Goal: Task Accomplishment & Management: Use online tool/utility

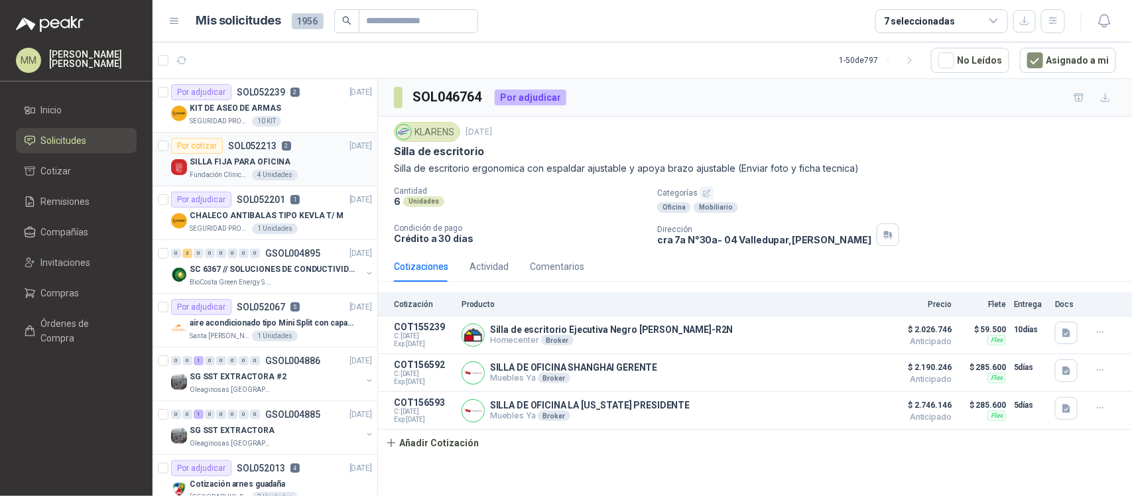
click at [312, 167] on div "SILLA FIJA PARA OFICINA" at bounding box center [281, 162] width 182 height 16
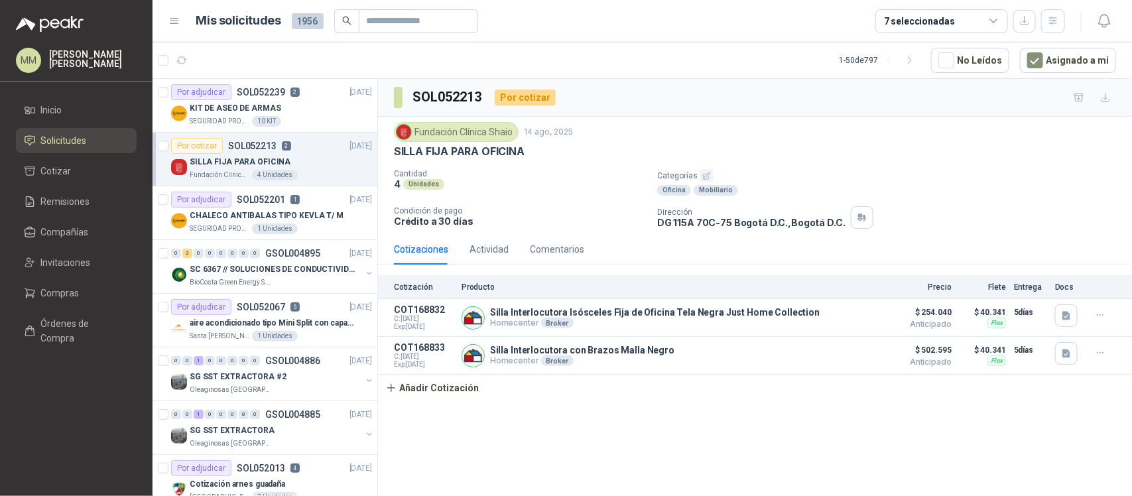
click at [432, 157] on p "SILLA FIJA PARA OFICINA" at bounding box center [459, 152] width 131 height 14
drag, startPoint x: 432, startPoint y: 157, endPoint x: 487, endPoint y: 160, distance: 55.8
click at [487, 160] on div "Fundación Clínica Shaio [DATE] SILLA FIJA PARA OFICINA Cantidad 4 Unidades Cate…" at bounding box center [755, 175] width 722 height 107
click at [412, 151] on p "SILLA FIJA PARA OFICINA" at bounding box center [459, 152] width 131 height 14
drag, startPoint x: 412, startPoint y: 151, endPoint x: 494, endPoint y: 157, distance: 81.8
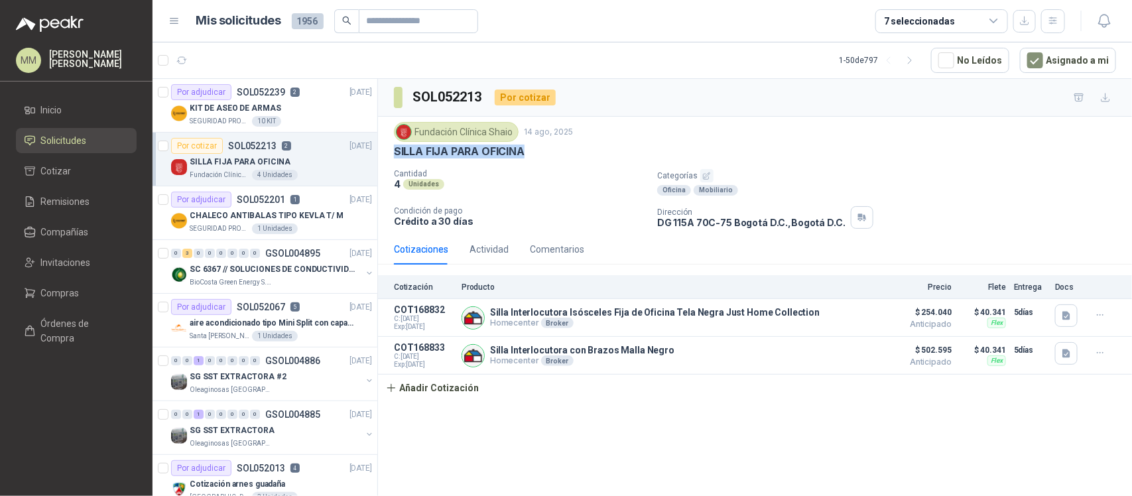
click at [494, 157] on p "SILLA FIJA PARA OFICINA" at bounding box center [459, 152] width 131 height 14
copy p "SILLA FIJA PARA OFICINA"
click at [747, 163] on div "Fundación Clínica Shaio [DATE] SILLA FIJA PARA OFICINA Cantidad 4 Unidades Cate…" at bounding box center [755, 175] width 722 height 107
click at [790, 206] on div "Cantidad 4 Unidades Categorías Oficina Mobiliario Condición de pago Crédito a 3…" at bounding box center [755, 199] width 722 height 60
click at [290, 214] on p "CHALECO ANTIBALAS TIPO KEVLA T/ M" at bounding box center [267, 216] width 154 height 13
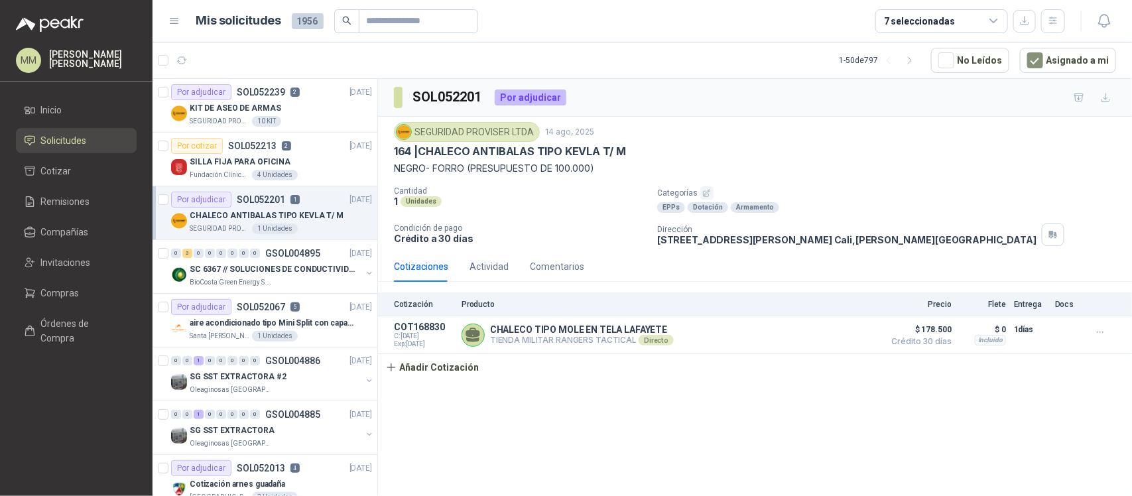
click at [843, 183] on div "SEGURIDAD PROVISER LTDA [DATE] 164 | CHALECO ANTIBALAS TIPO KEVLA T/ M NEGRO- F…" at bounding box center [755, 184] width 722 height 124
click at [891, 140] on div "SEGURIDAD PROVISER LTDA [DATE]" at bounding box center [755, 132] width 722 height 20
click at [312, 158] on div "SILLA FIJA PARA OFICINA" at bounding box center [281, 162] width 182 height 16
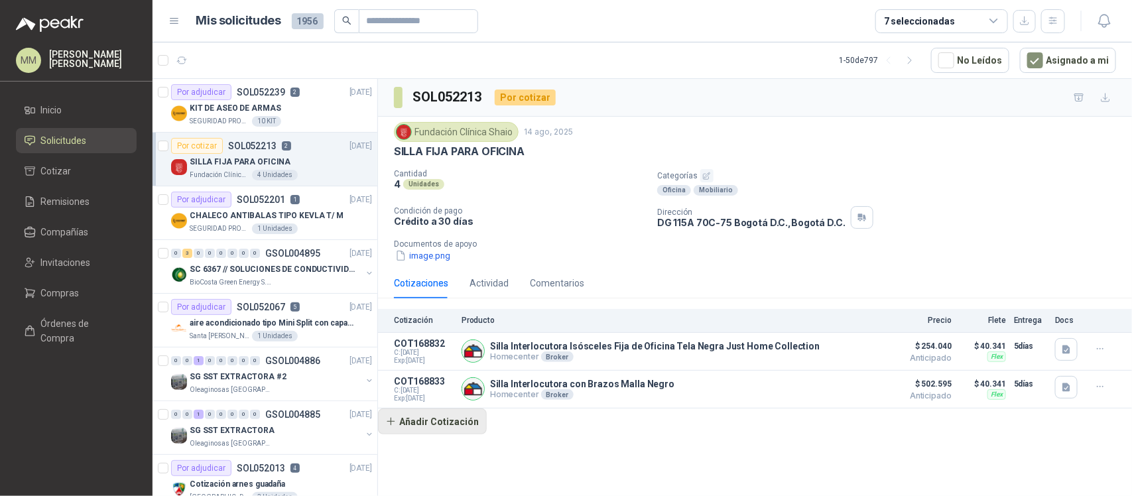
click at [459, 422] on button "Añadir Cotización" at bounding box center [432, 422] width 109 height 27
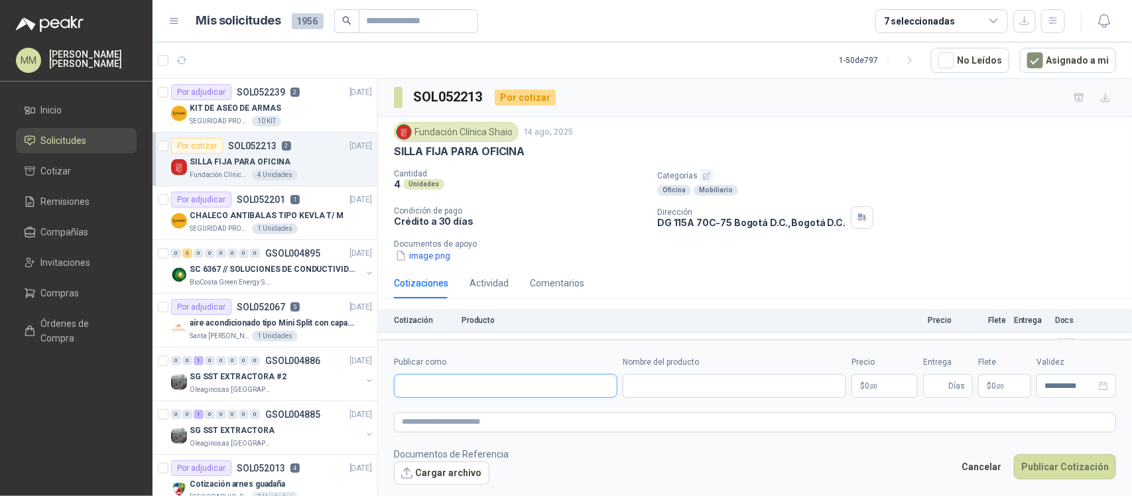
click at [489, 392] on input "Publicar como" at bounding box center [506, 386] width 222 height 23
type input "*******"
click at [516, 425] on div "Homecenter NIT : 800242106" at bounding box center [505, 418] width 201 height 15
type input "**********"
click at [648, 381] on input "Nombre del producto" at bounding box center [734, 386] width 223 height 24
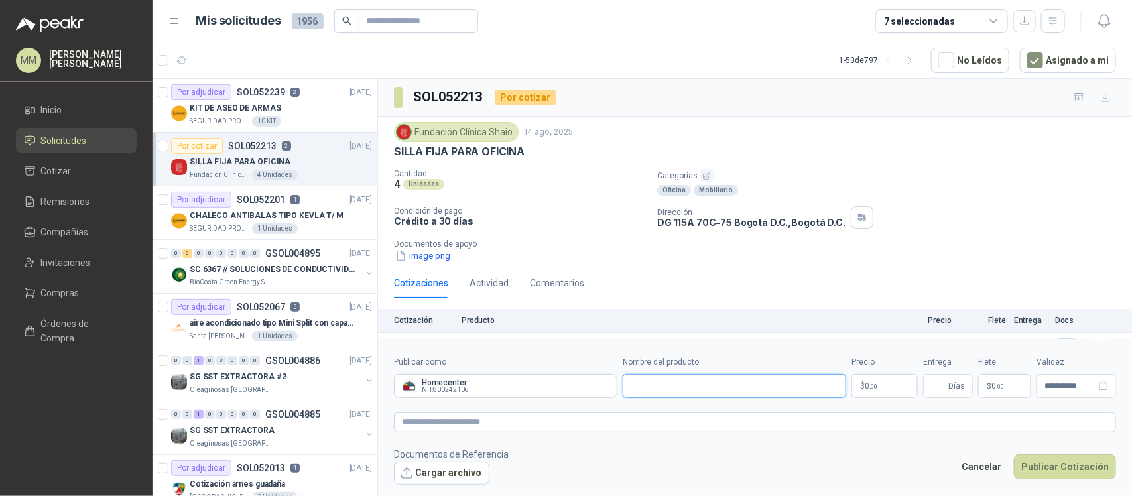
paste input "**********"
type input "**********"
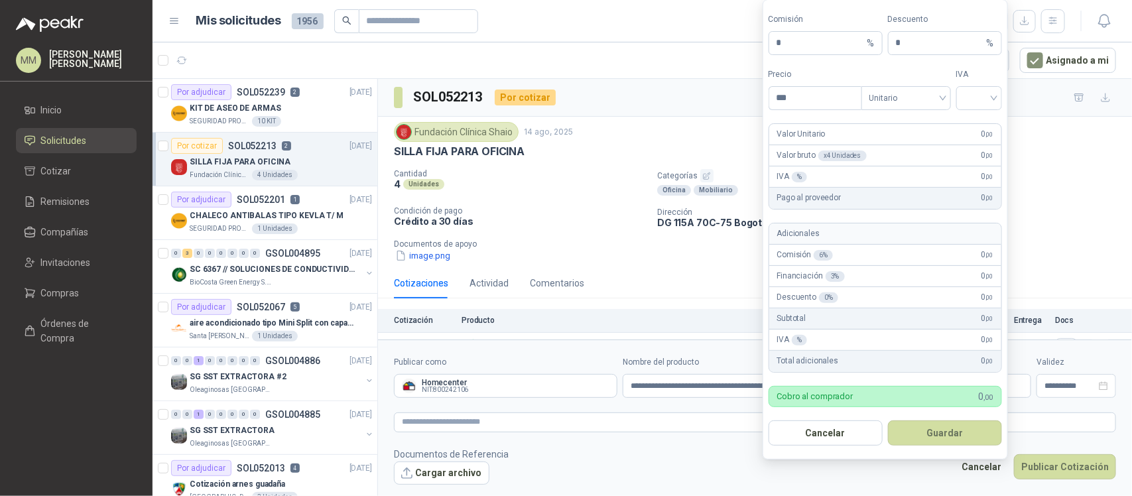
click at [920, 250] on div "Comisión 6 % 0 ,00" at bounding box center [885, 255] width 232 height 21
click at [806, 100] on input "***" at bounding box center [815, 98] width 92 height 23
type input "*********"
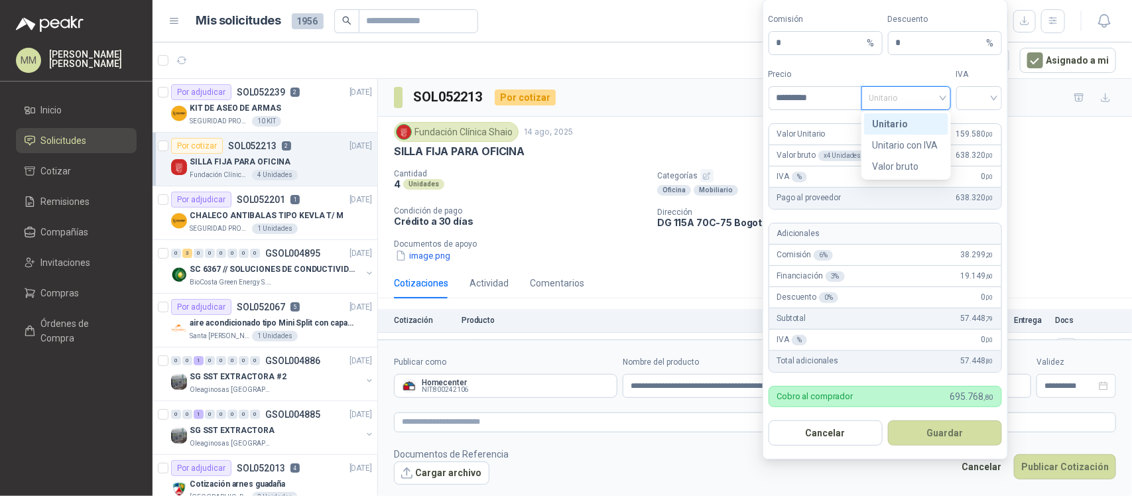
click at [928, 87] on div "Unitario" at bounding box center [906, 98] width 90 height 24
click at [975, 101] on input "search" at bounding box center [979, 97] width 30 height 20
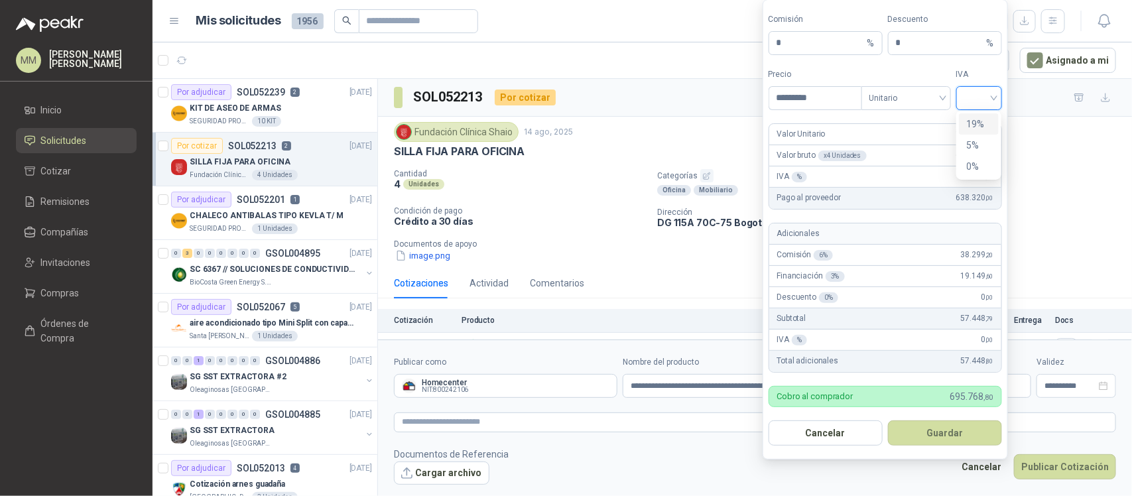
click at [976, 121] on div "19%" at bounding box center [979, 124] width 25 height 15
click at [956, 436] on button "Guardar" at bounding box center [945, 432] width 114 height 25
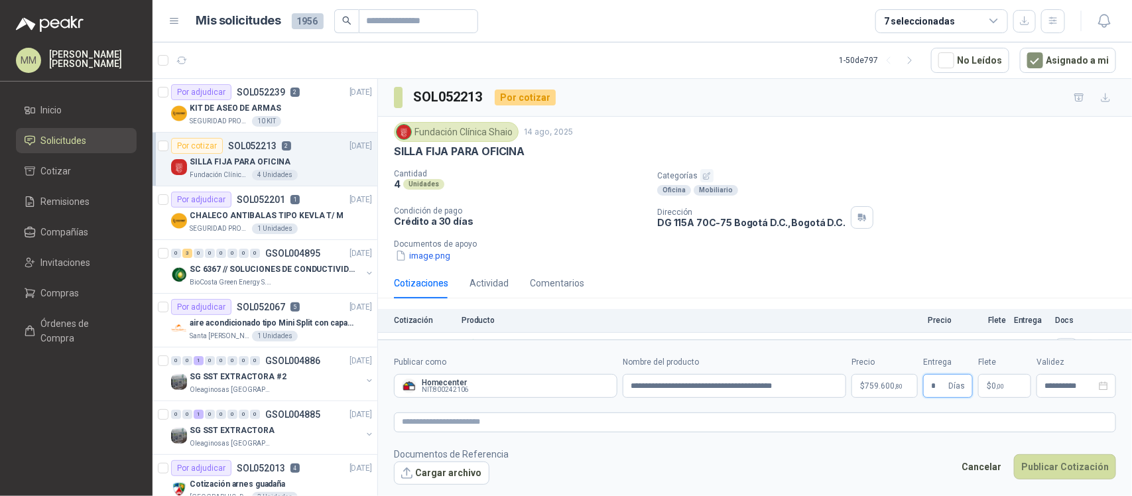
type input "*"
click at [999, 385] on span ",00" at bounding box center [1000, 386] width 8 height 7
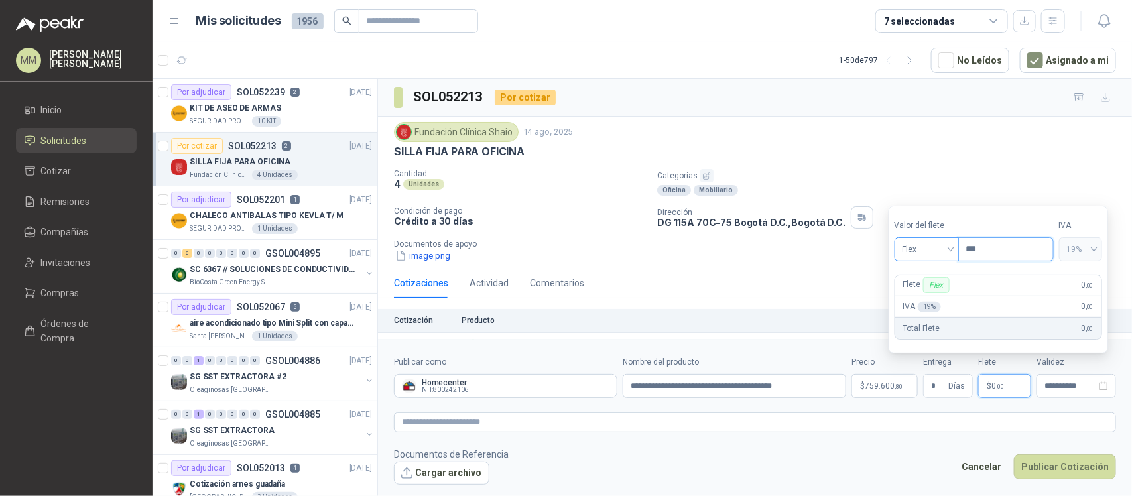
click at [942, 251] on span "Flex" at bounding box center [927, 249] width 48 height 20
click at [926, 296] on div "Incluido" at bounding box center [929, 298] width 48 height 15
click at [891, 433] on form "**********" at bounding box center [755, 420] width 754 height 161
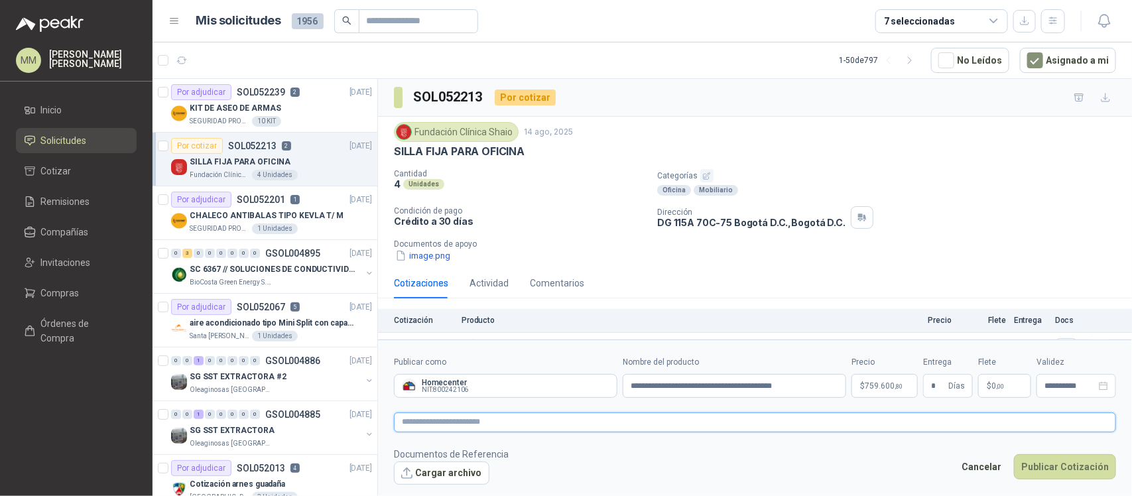
click at [891, 429] on textarea at bounding box center [755, 422] width 722 height 20
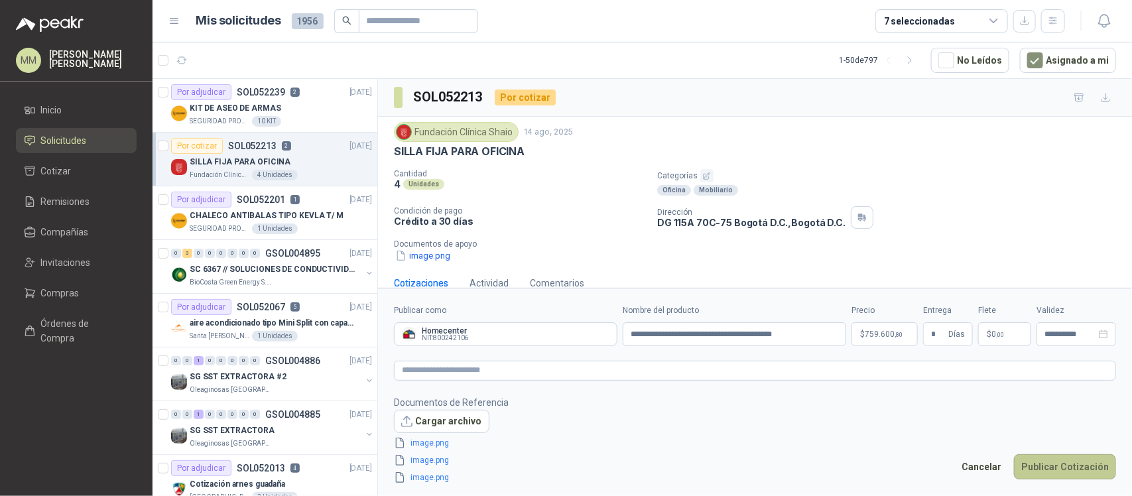
click at [1062, 474] on button "Publicar Cotización" at bounding box center [1065, 466] width 102 height 25
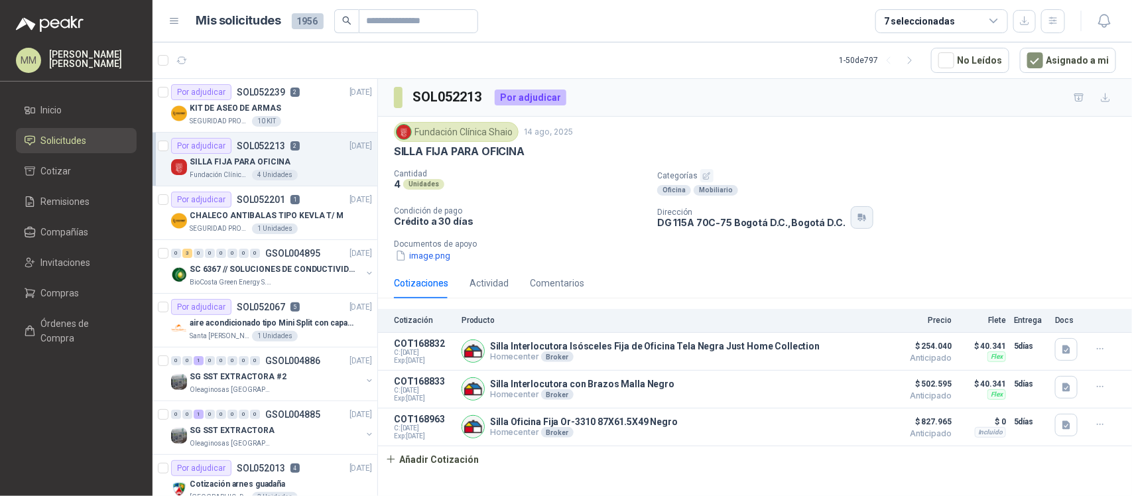
drag, startPoint x: 871, startPoint y: 235, endPoint x: 850, endPoint y: 227, distance: 22.3
click at [871, 235] on div "Cantidad 4 Unidades Categorías Oficina Mobiliario Condición de pago Crédito a 3…" at bounding box center [755, 216] width 722 height 94
click at [183, 56] on icon "button" at bounding box center [181, 60] width 11 height 11
click at [897, 111] on div "SOL052213 Por adjudicar" at bounding box center [755, 98] width 754 height 38
click at [364, 273] on button "button" at bounding box center [369, 273] width 11 height 11
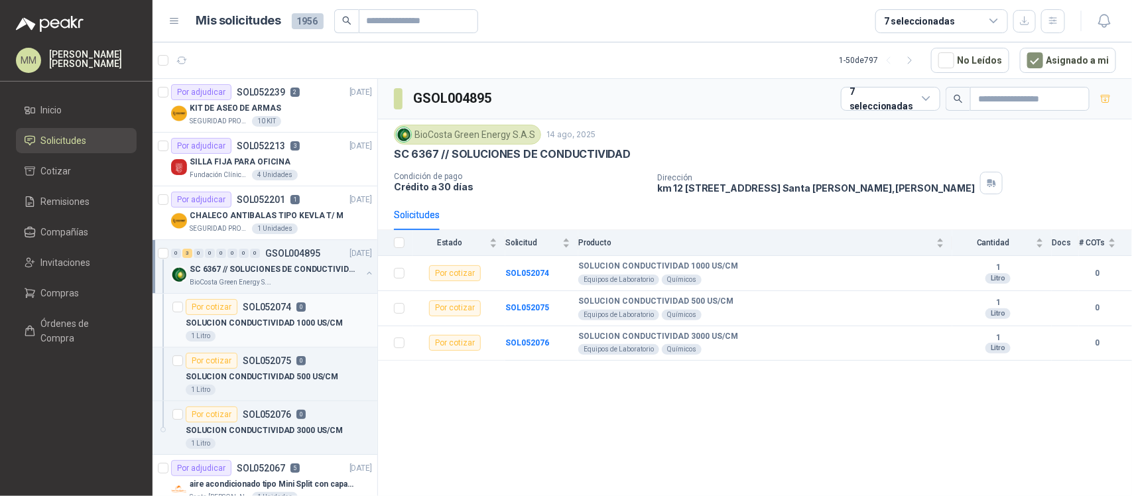
click at [330, 309] on div "Por cotizar SOL052074 0" at bounding box center [279, 307] width 186 height 16
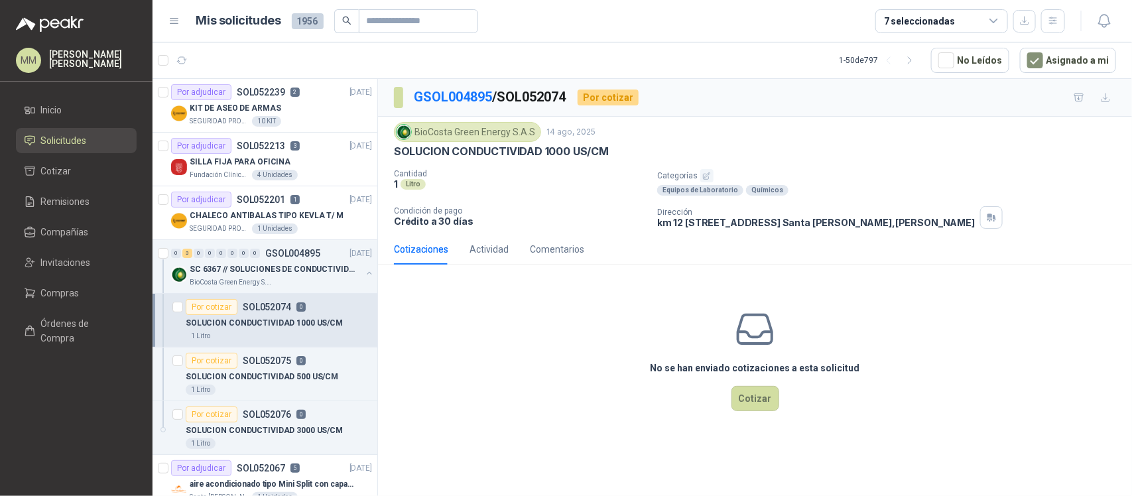
click at [834, 150] on div "SOLUCION CONDUCTIVIDAD 1000 US/CM" at bounding box center [755, 152] width 722 height 14
click at [308, 164] on div "SILLA FIJA PARA OFICINA" at bounding box center [281, 162] width 182 height 16
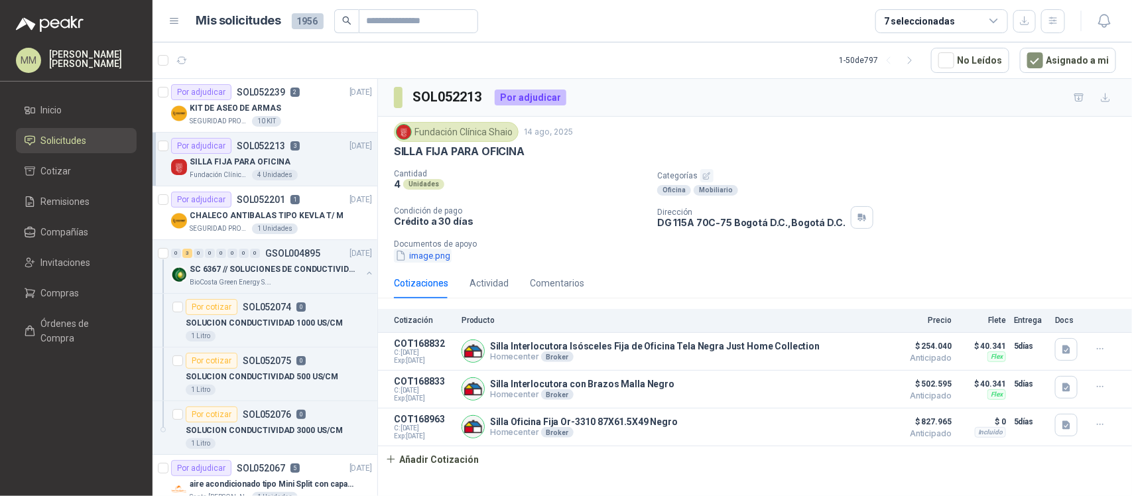
click at [436, 251] on button "image.png" at bounding box center [423, 256] width 58 height 14
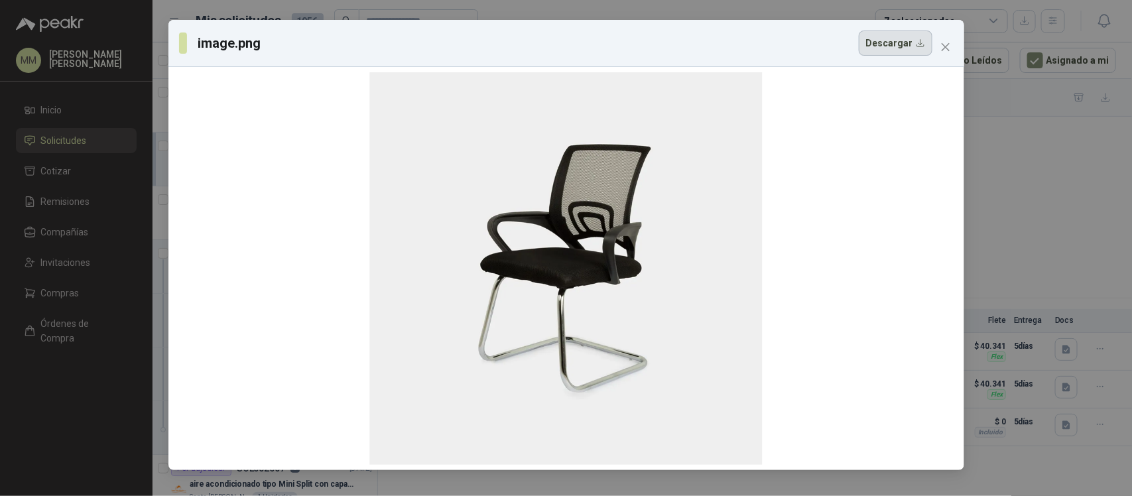
drag, startPoint x: 810, startPoint y: 41, endPoint x: 886, endPoint y: 46, distance: 76.5
click at [810, 42] on div "image.png Descargar" at bounding box center [555, 43] width 753 height 25
click at [948, 50] on icon "close" at bounding box center [945, 47] width 8 height 8
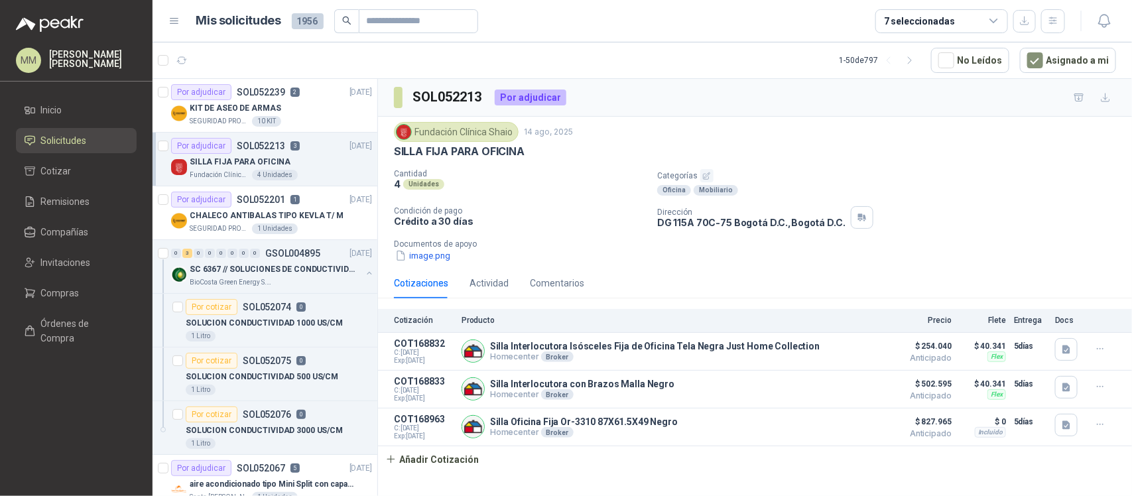
drag, startPoint x: 872, startPoint y: 170, endPoint x: 774, endPoint y: 186, distance: 99.4
click at [872, 170] on p "Categorías" at bounding box center [892, 175] width 470 height 13
click at [448, 257] on button "image.png" at bounding box center [423, 256] width 58 height 14
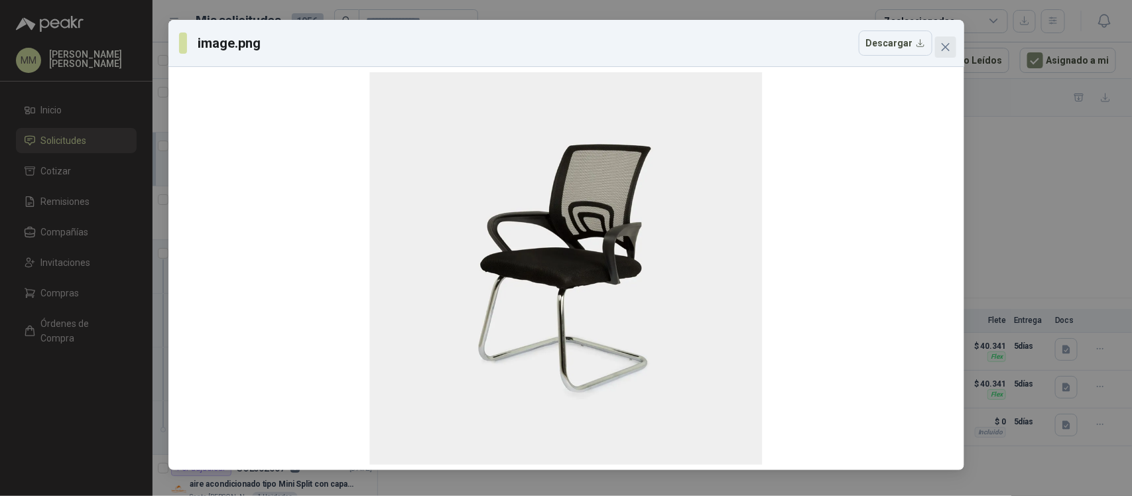
click at [944, 53] on button "Close" at bounding box center [945, 46] width 21 height 21
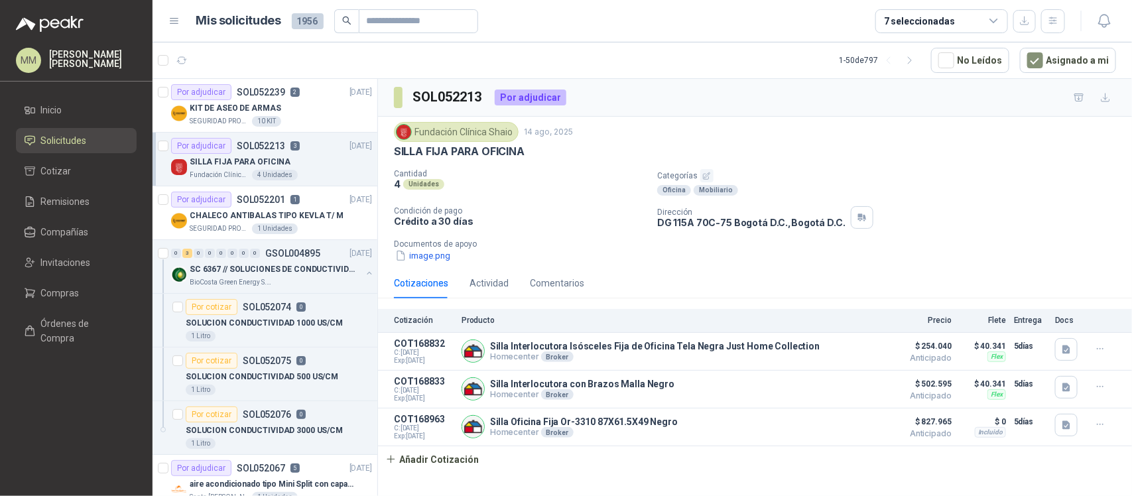
click at [783, 146] on div "SILLA FIJA PARA OFICINA" at bounding box center [755, 152] width 722 height 14
click at [834, 182] on p "Categorías" at bounding box center [892, 175] width 470 height 13
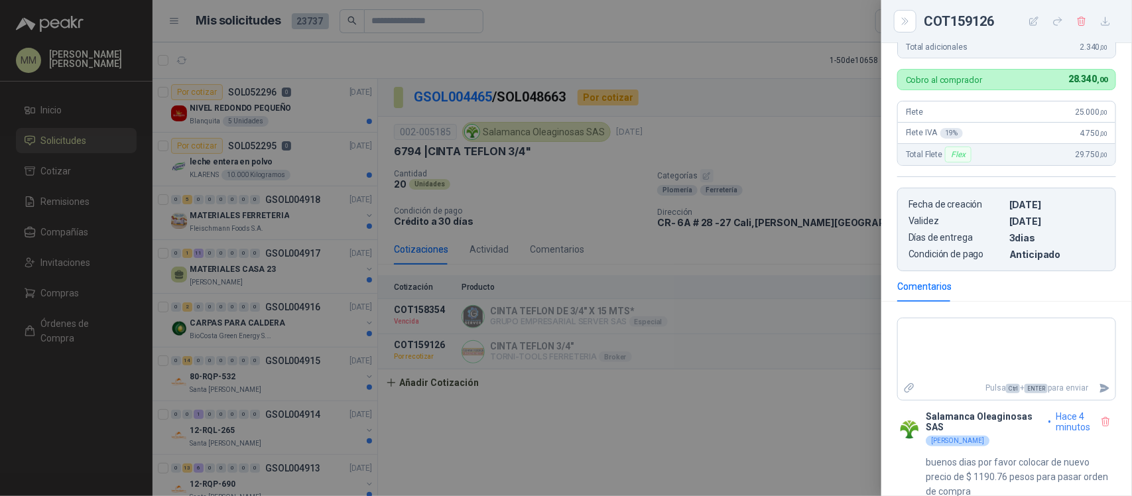
scroll to position [367, 0]
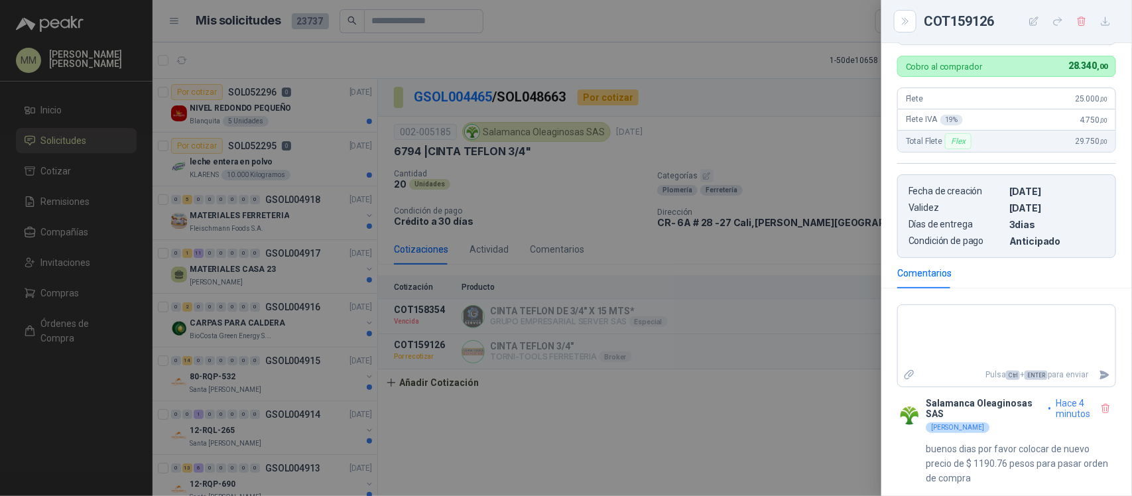
click at [778, 197] on div at bounding box center [566, 248] width 1132 height 496
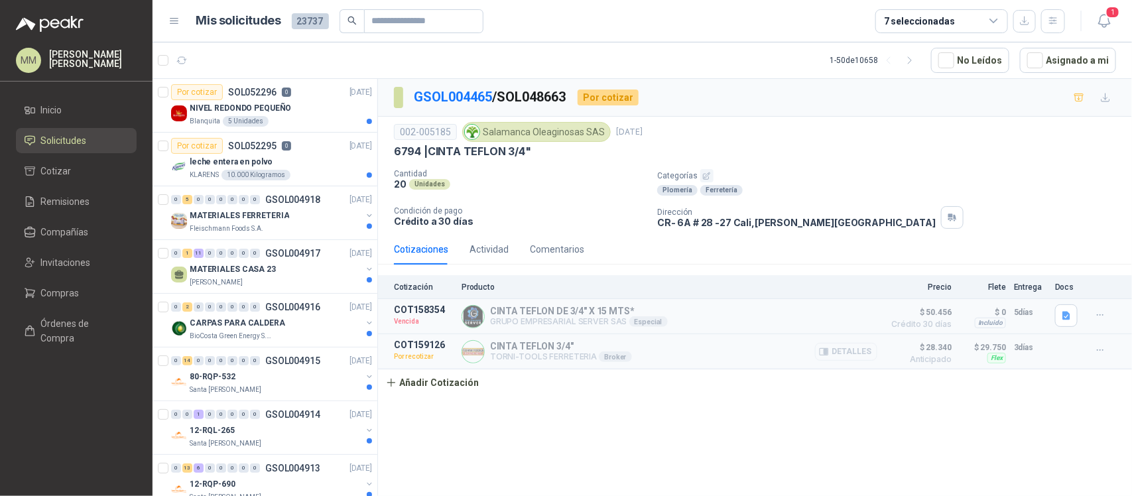
click at [842, 351] on button "Detalles" at bounding box center [846, 352] width 62 height 18
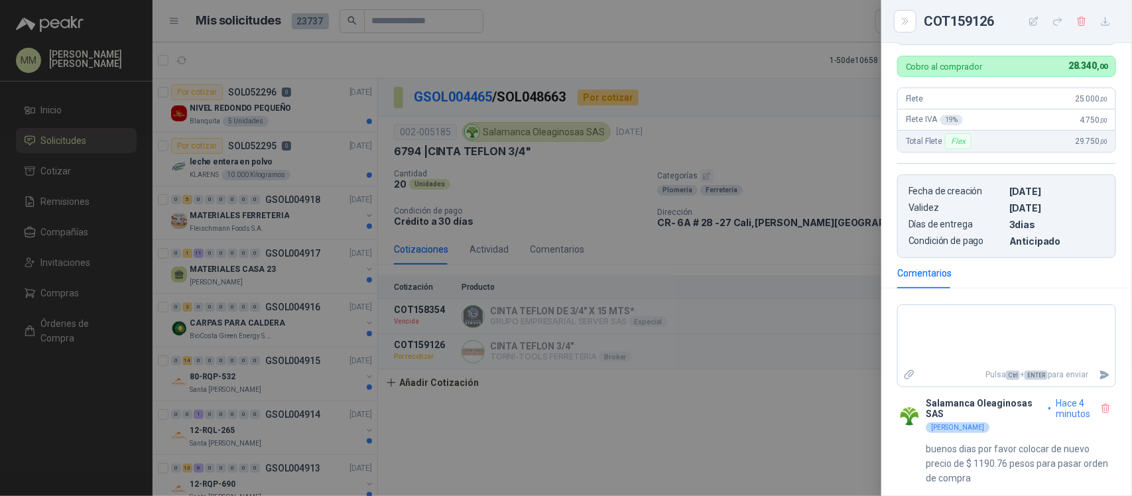
scroll to position [35, 0]
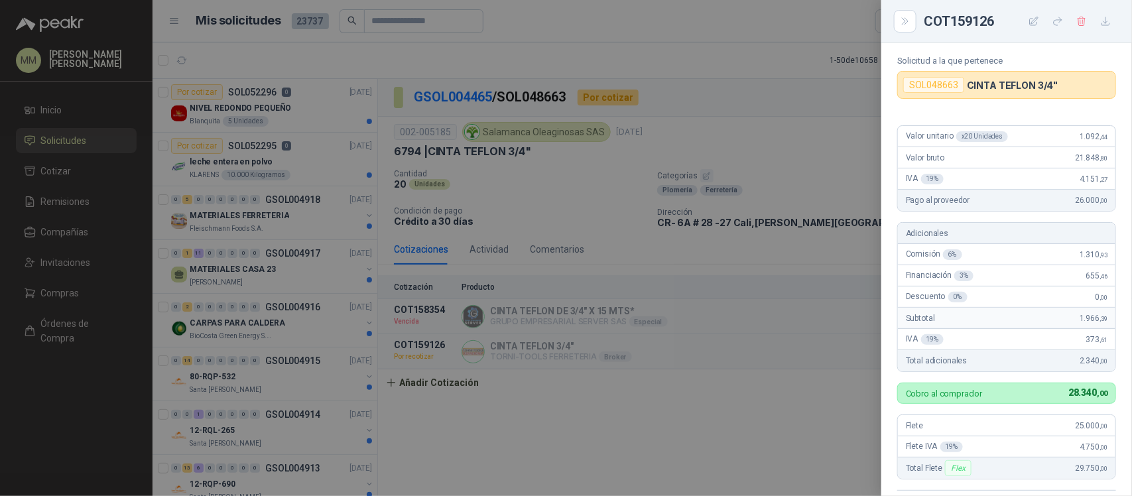
click at [850, 133] on div at bounding box center [566, 248] width 1132 height 496
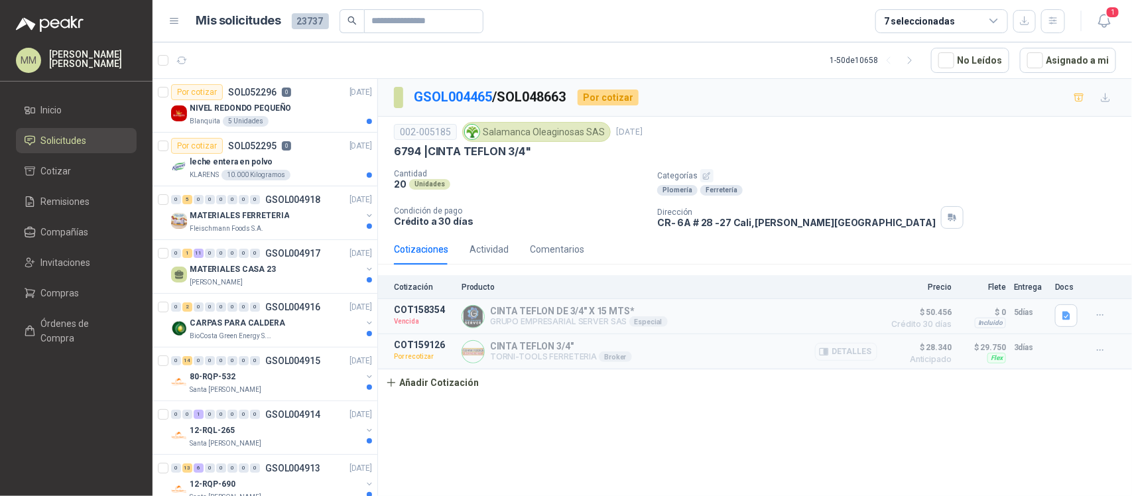
click at [843, 353] on button "Detalles" at bounding box center [846, 352] width 62 height 18
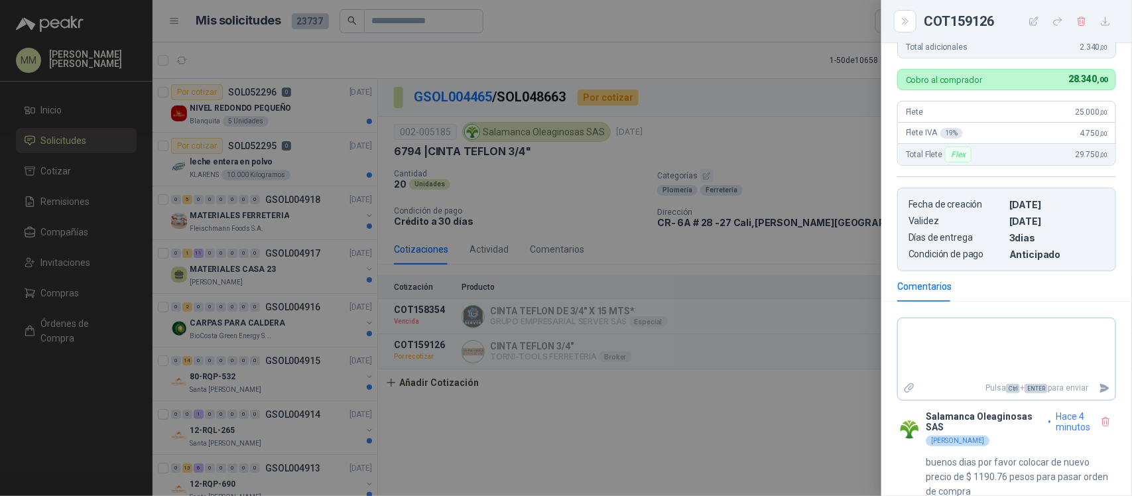
scroll to position [367, 0]
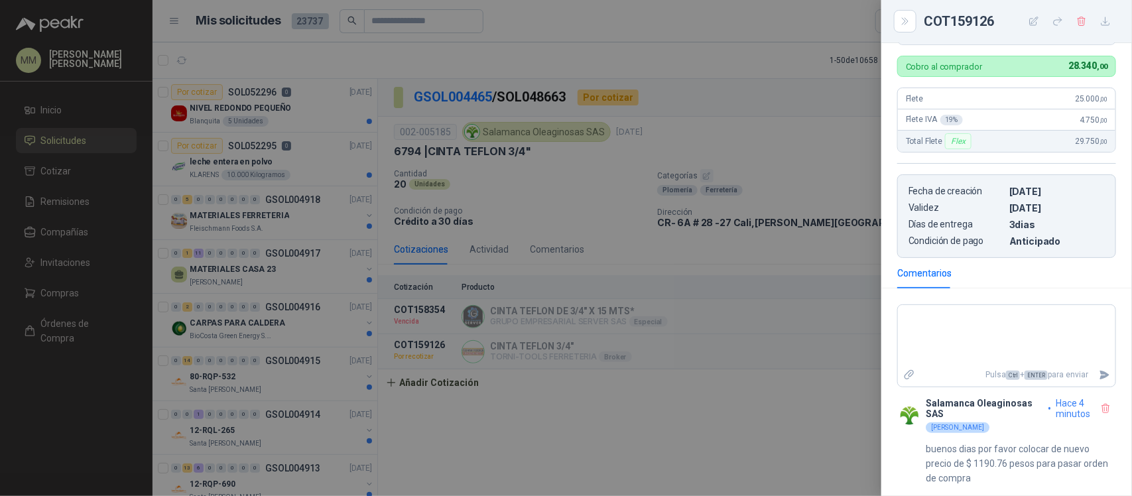
click at [731, 155] on div at bounding box center [566, 248] width 1132 height 496
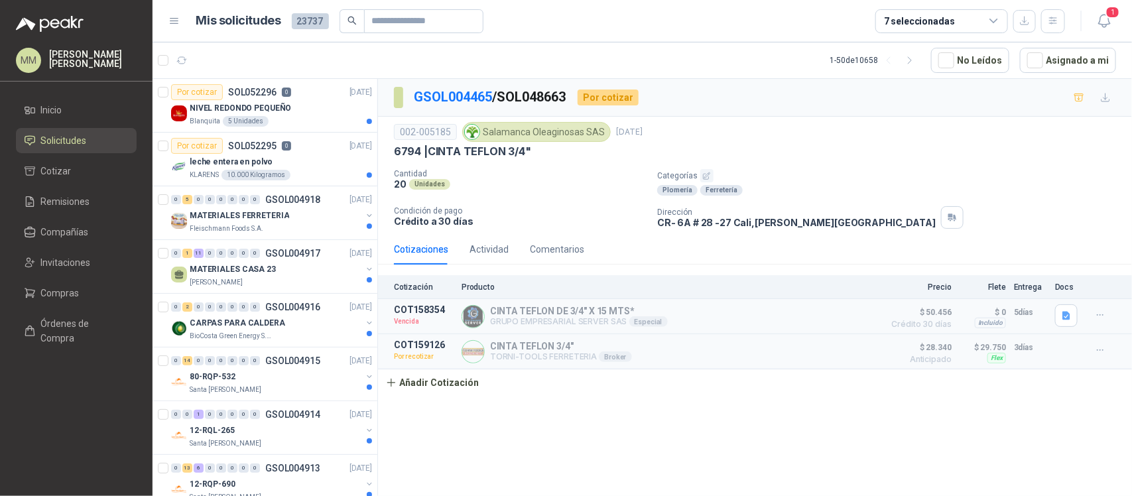
drag, startPoint x: 810, startPoint y: 164, endPoint x: 743, endPoint y: 156, distance: 66.8
click at [807, 164] on div "002-005185 Salamanca Oleaginosas SAS 14 jul, 2025 6794 | CINTA TEFLON 3/4" Cant…" at bounding box center [755, 175] width 722 height 107
click at [749, 192] on div "Plomería Ferretería" at bounding box center [892, 190] width 470 height 11
click at [499, 348] on p "CINTA TEFLON 3/4"" at bounding box center [561, 346] width 142 height 11
drag, startPoint x: 499, startPoint y: 348, endPoint x: 576, endPoint y: 349, distance: 76.3
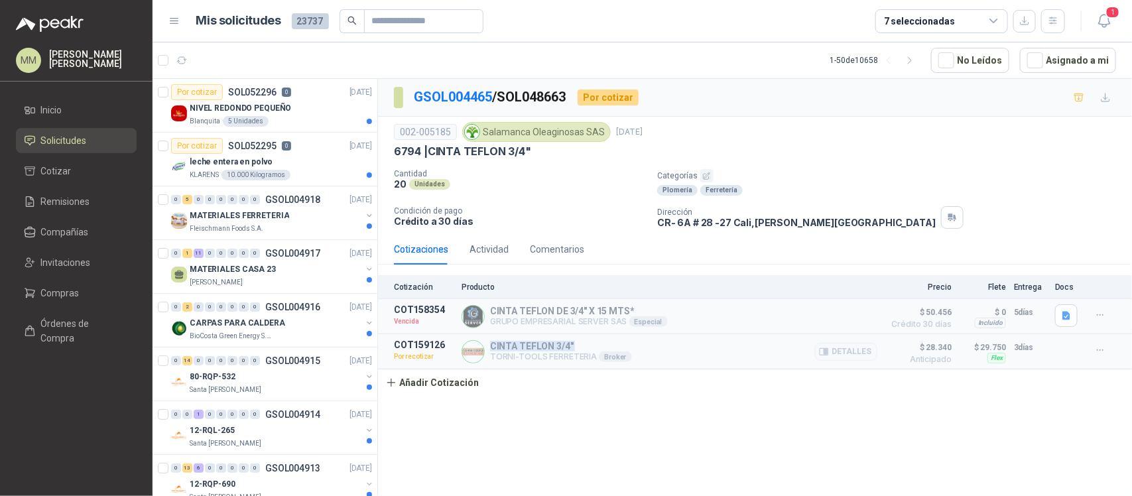
click at [576, 349] on p "CINTA TEFLON 3/4"" at bounding box center [561, 346] width 142 height 11
copy p "CINTA TEFLON 3/4""
click at [781, 168] on div "002-005185 Salamanca Oleaginosas SAS 14 jul, 2025 6794 | CINTA TEFLON 3/4" Cant…" at bounding box center [755, 175] width 722 height 107
click at [879, 136] on div "002-005185 Salamanca Oleaginosas SAS 14 jul, 2025" at bounding box center [755, 132] width 722 height 20
click at [897, 169] on div "002-005185 Salamanca Oleaginosas SAS 14 jul, 2025 6794 | CINTA TEFLON 3/4" Cant…" at bounding box center [755, 175] width 722 height 107
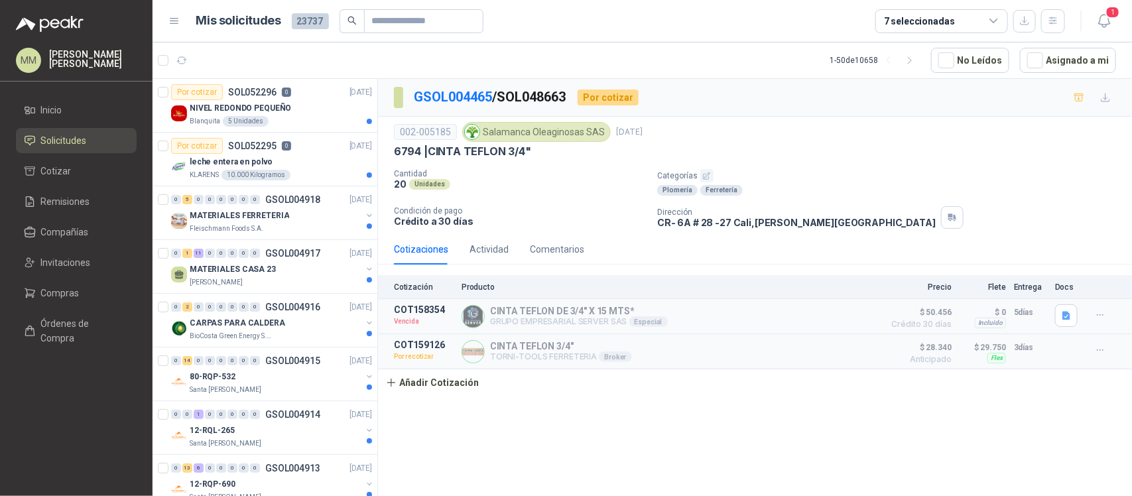
drag, startPoint x: 789, startPoint y: 159, endPoint x: 691, endPoint y: 113, distance: 108.3
click at [789, 159] on div "6794 | CINTA TEFLON 3/4"" at bounding box center [755, 152] width 722 height 14
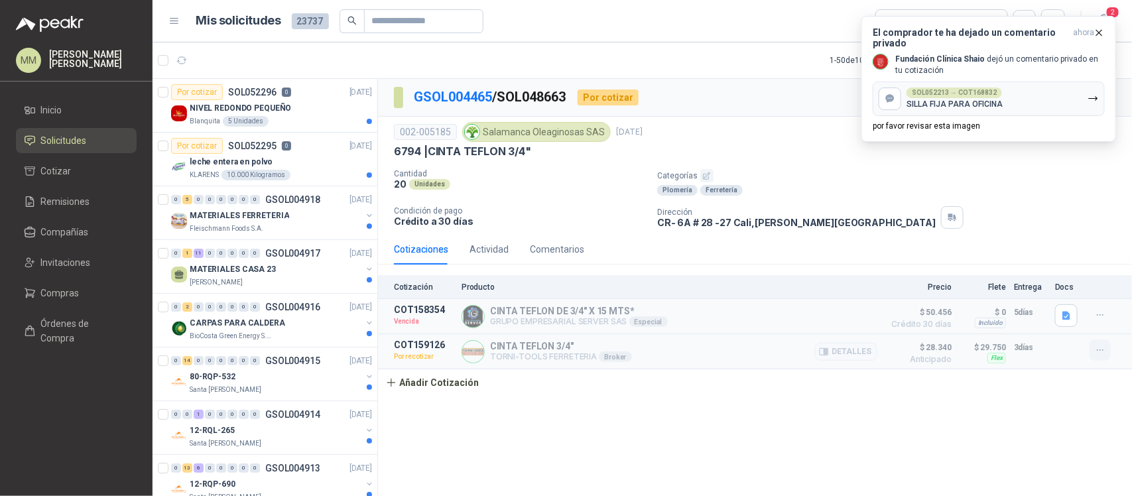
click at [1098, 355] on icon "button" at bounding box center [1100, 350] width 11 height 11
click at [1043, 274] on button "Editar" at bounding box center [1074, 275] width 106 height 21
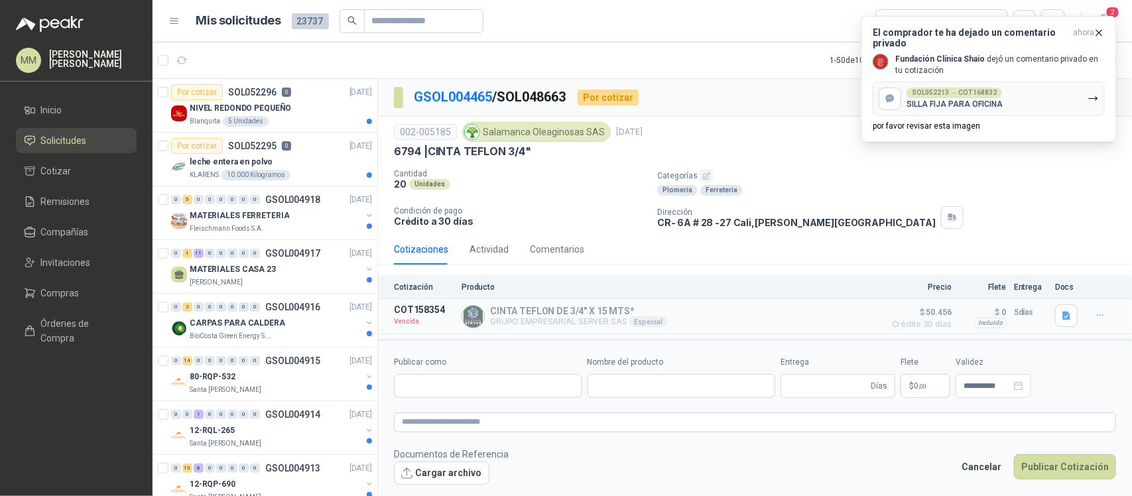
type input "**********"
type input "*"
type input "**********"
click at [894, 391] on p "$ 26.000 ,00" at bounding box center [883, 386] width 66 height 24
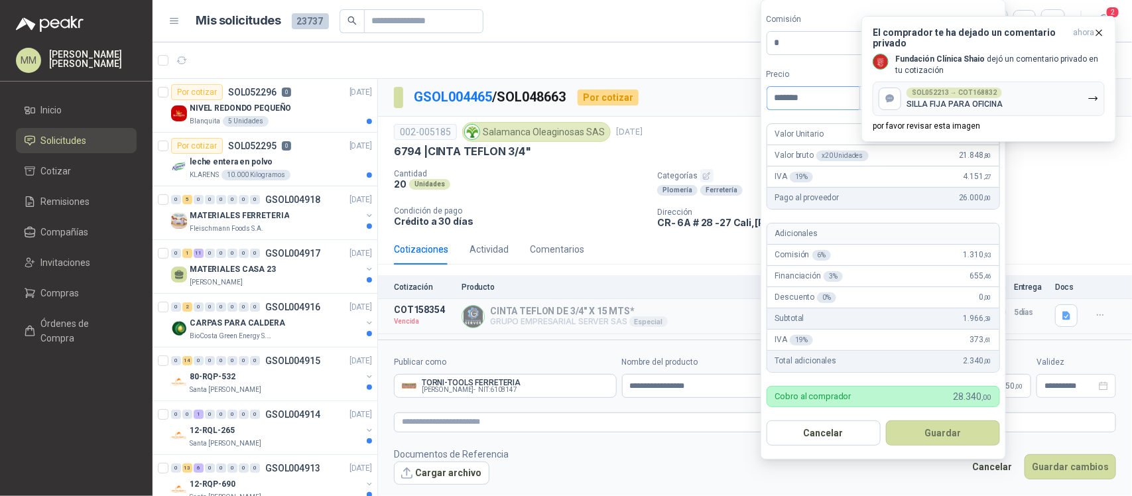
click at [812, 100] on input "*******" at bounding box center [813, 98] width 92 height 23
type input "*******"
click at [969, 426] on button "Guardar" at bounding box center [943, 432] width 114 height 25
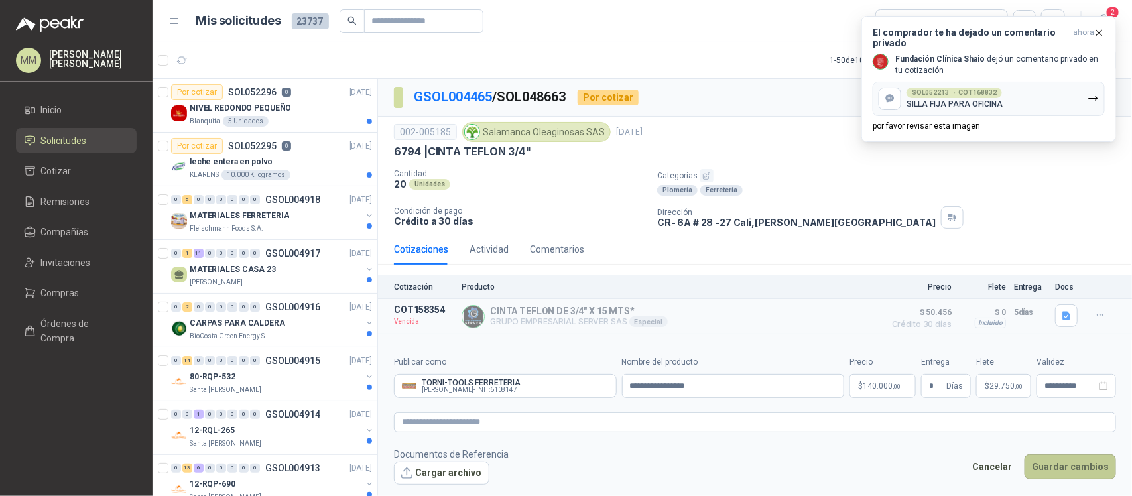
click at [1076, 468] on button "Guardar cambios" at bounding box center [1071, 466] width 92 height 25
click at [1073, 392] on div "**********" at bounding box center [1077, 386] width 80 height 24
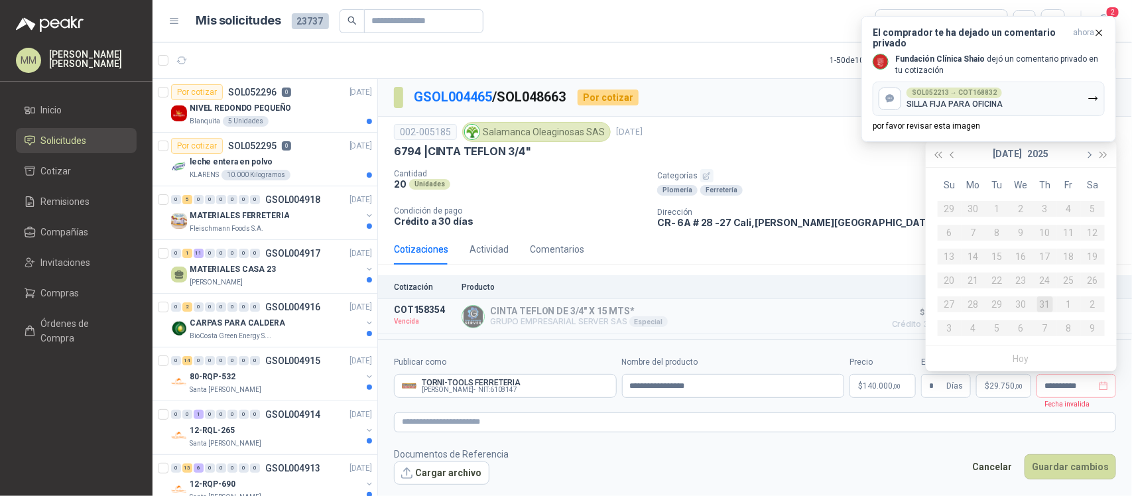
click at [1090, 155] on span "button" at bounding box center [1089, 155] width 7 height 7
click at [1092, 283] on div "23" at bounding box center [1093, 281] width 16 height 16
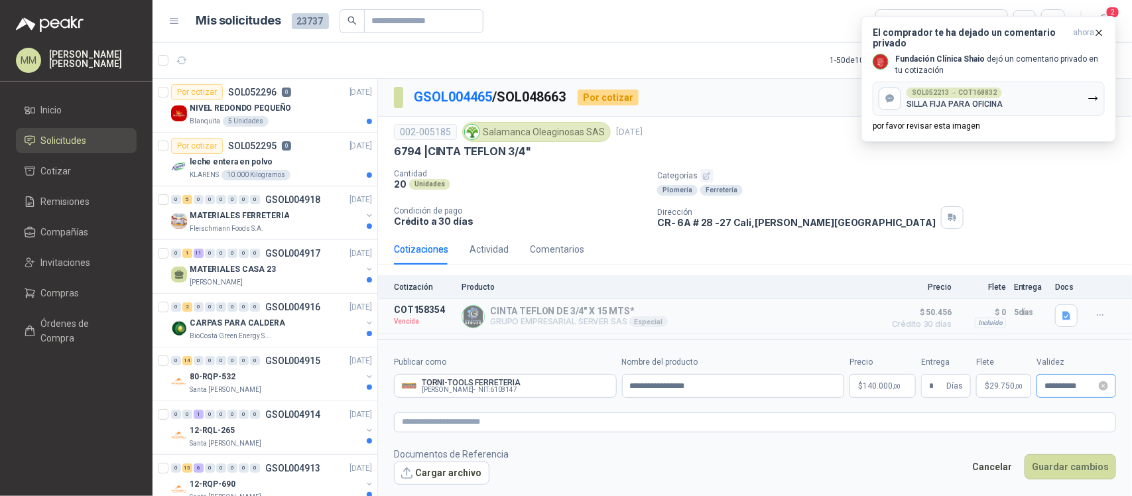
type input "**********"
click at [1092, 476] on button "Guardar cambios" at bounding box center [1071, 466] width 92 height 25
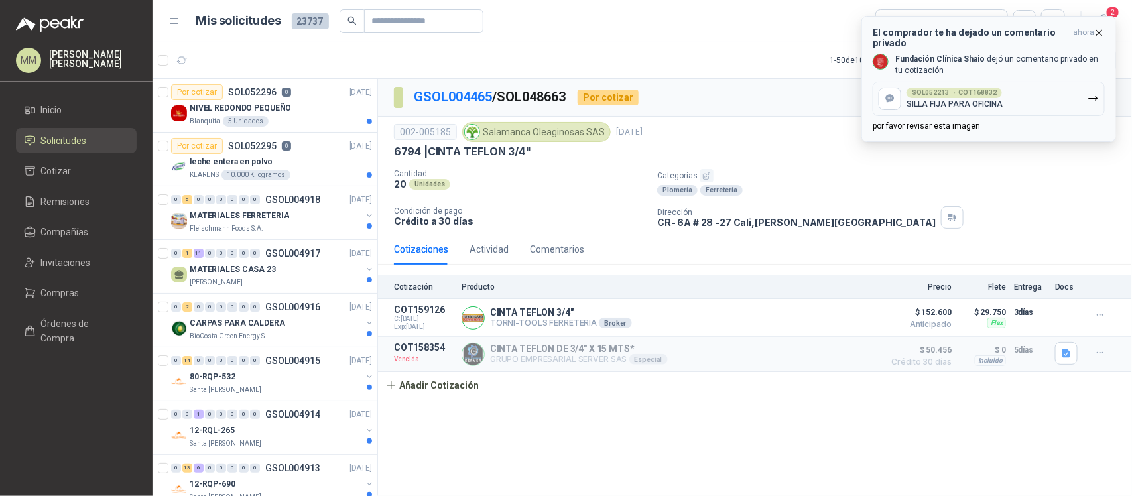
click at [990, 103] on p "SILLA FIJA PARA OFICINA" at bounding box center [955, 103] width 96 height 9
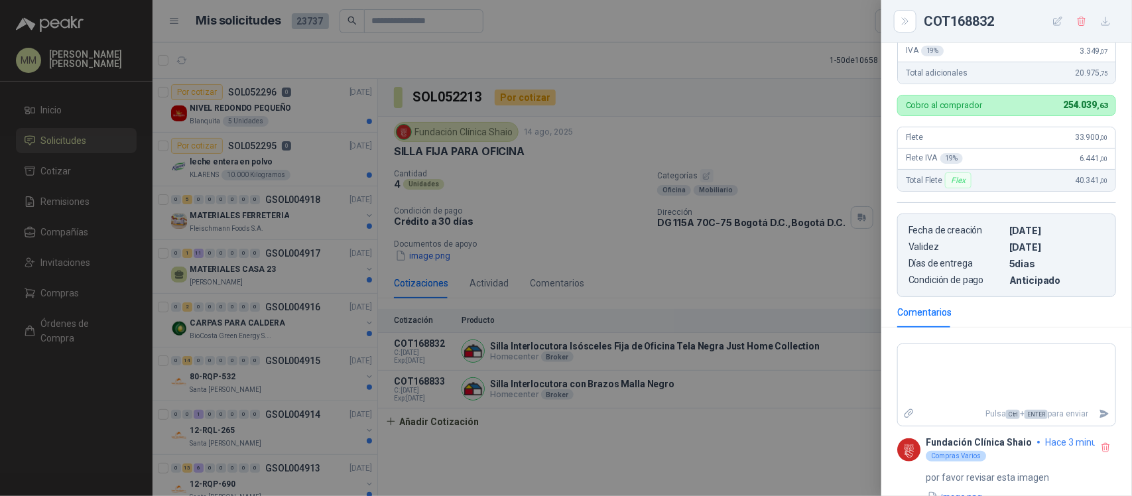
scroll to position [391, 0]
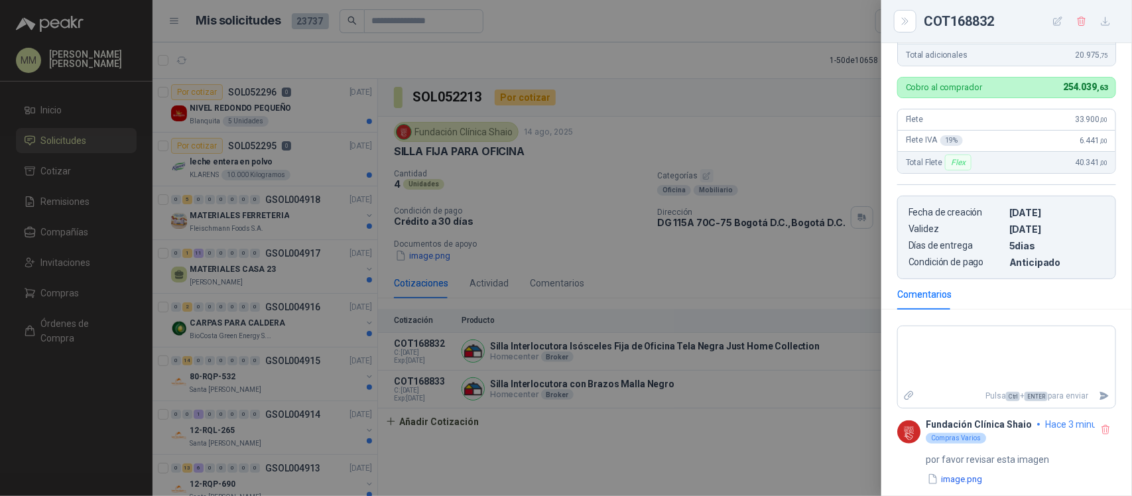
click at [434, 255] on div at bounding box center [566, 248] width 1132 height 496
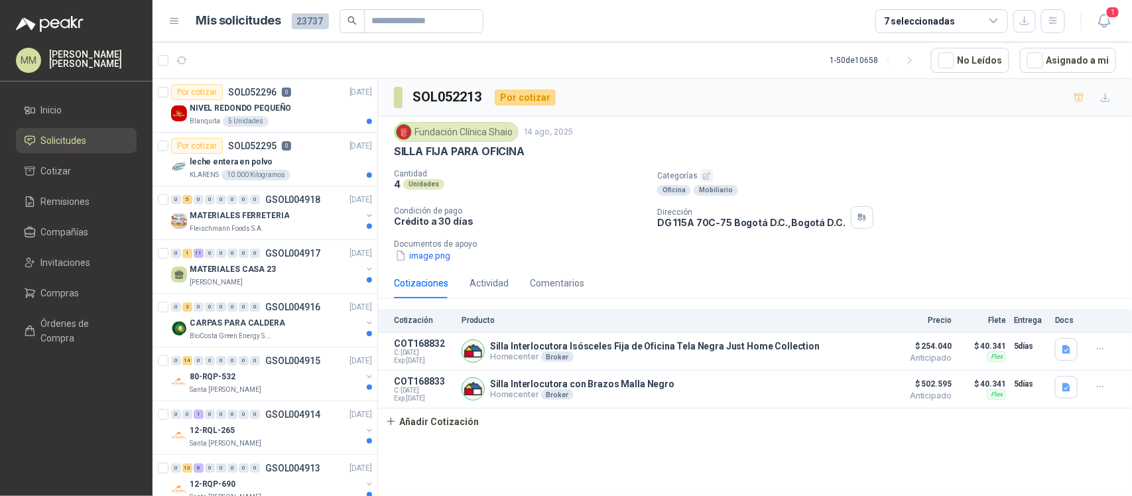
click at [434, 255] on button "image.png" at bounding box center [423, 256] width 58 height 14
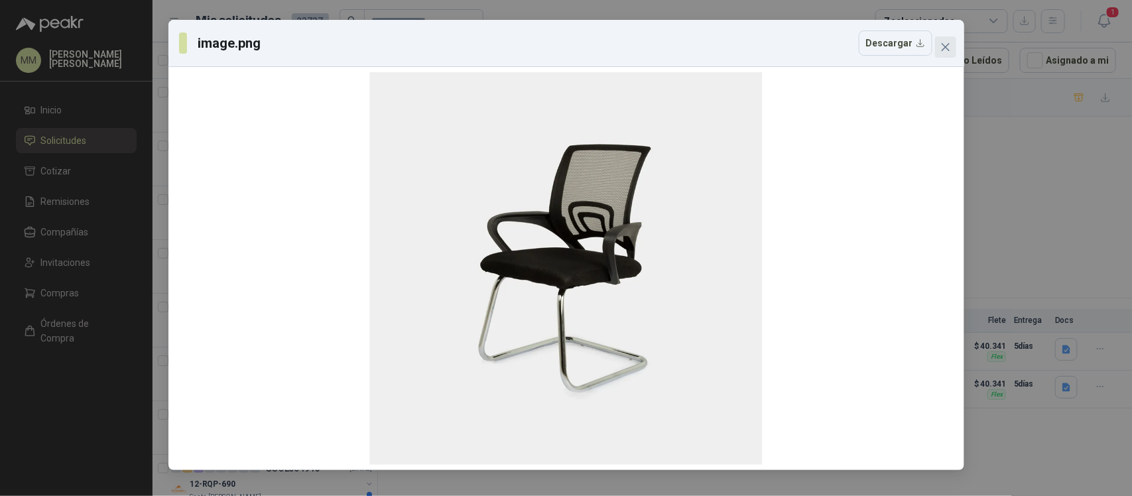
click at [947, 51] on icon "close" at bounding box center [945, 47] width 11 height 11
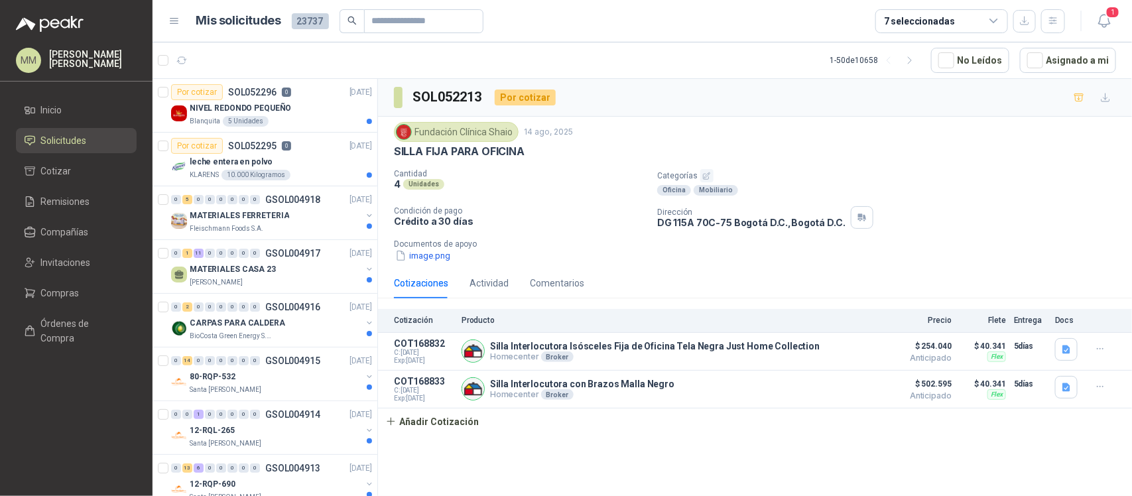
click at [477, 150] on p "SILLA FIJA PARA OFICINA" at bounding box center [459, 152] width 131 height 14
copy p "SILLA FIJA PARA OFICINA"
click at [432, 257] on button "image.png" at bounding box center [423, 256] width 58 height 14
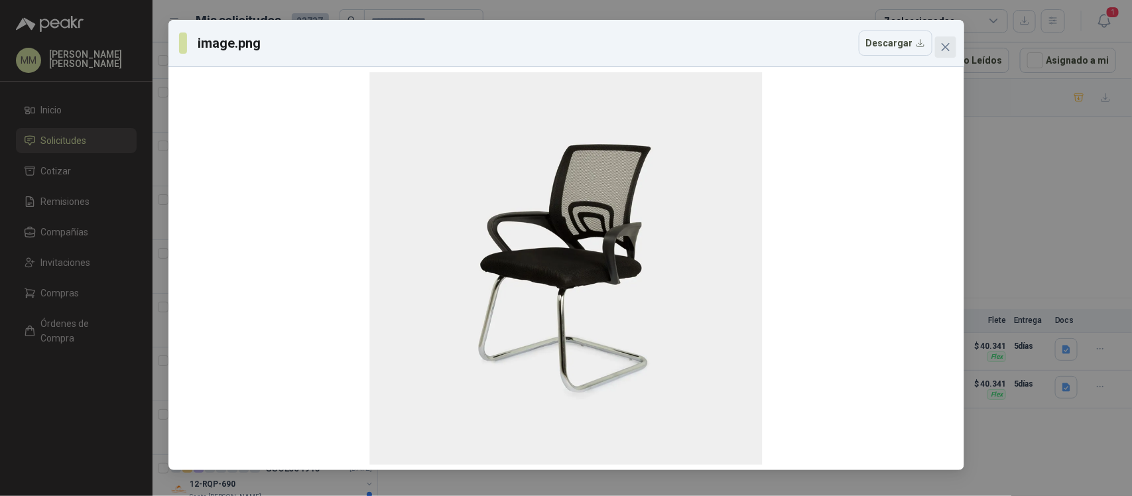
click at [949, 48] on icon "close" at bounding box center [945, 47] width 11 height 11
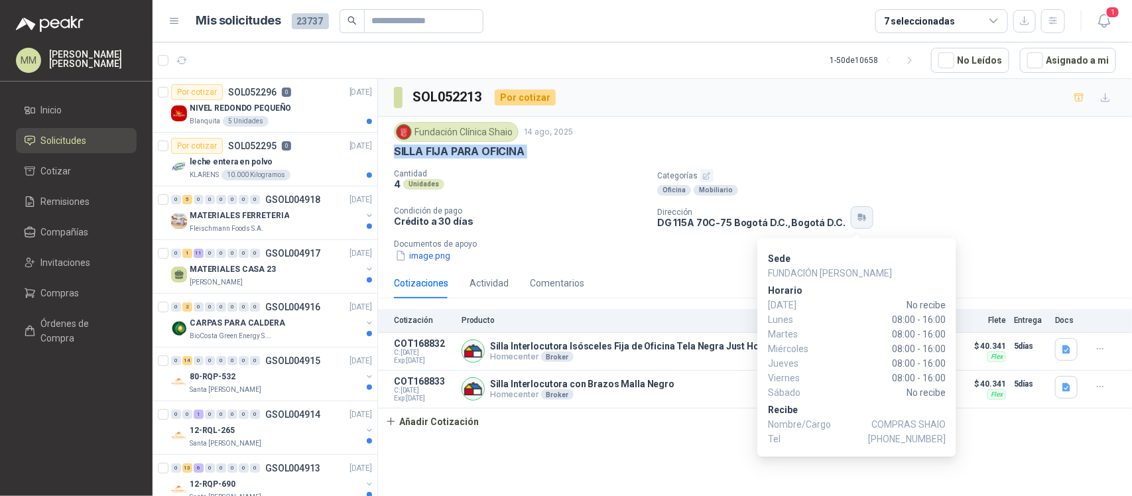
click at [856, 210] on button "button" at bounding box center [862, 217] width 23 height 23
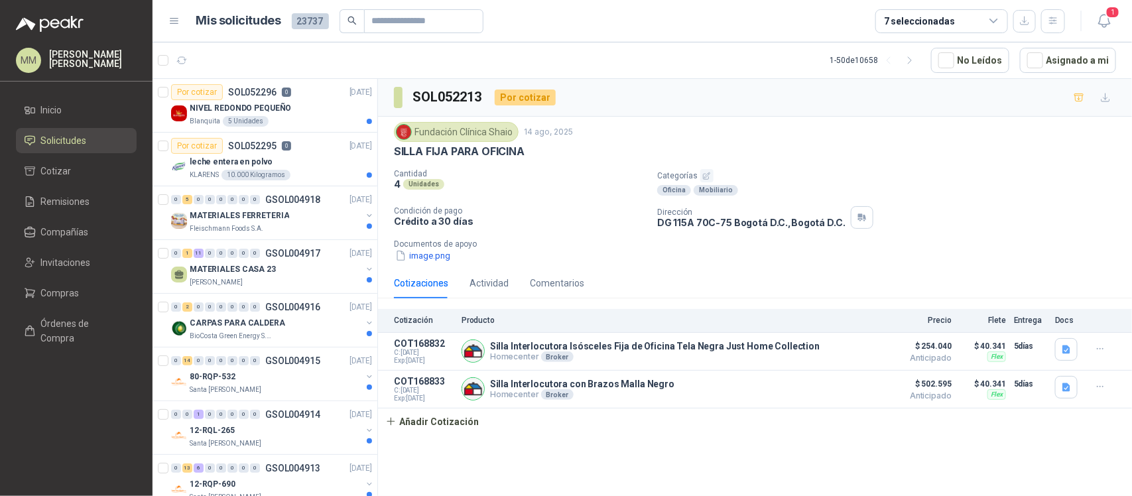
click at [844, 168] on div "Fundación Clínica Shaio 14 ago, 2025 SILLA FIJA PARA OFICINA Cantidad 4 Unidade…" at bounding box center [755, 192] width 722 height 141
click at [1111, 15] on span "1" at bounding box center [1113, 12] width 15 height 13
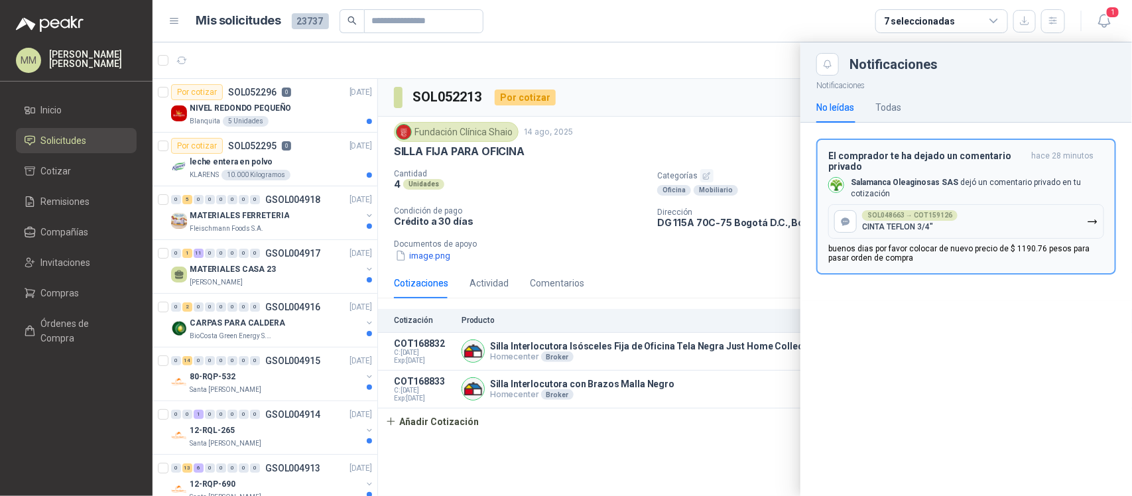
click at [907, 231] on p "CINTA TEFLON 3/4"" at bounding box center [897, 226] width 71 height 9
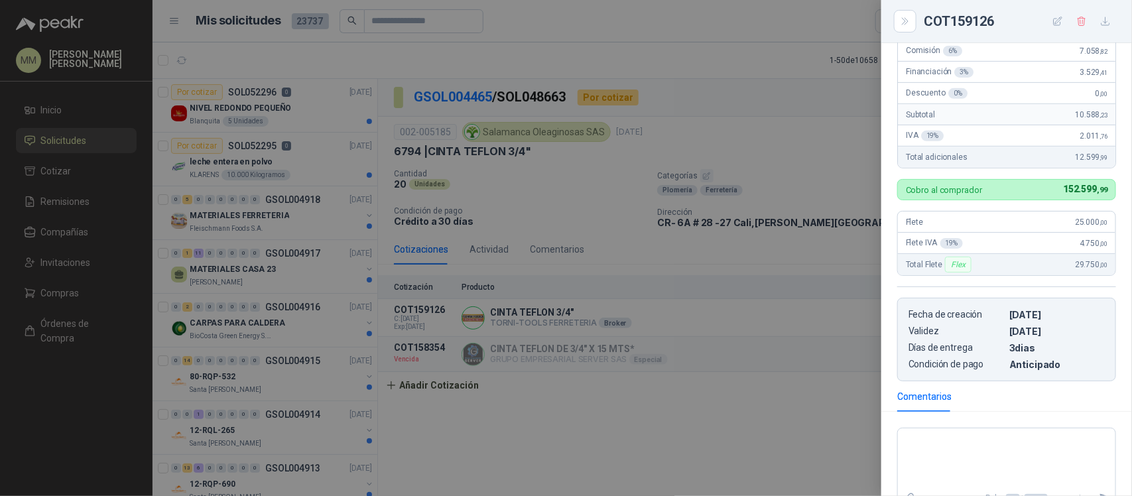
scroll to position [367, 0]
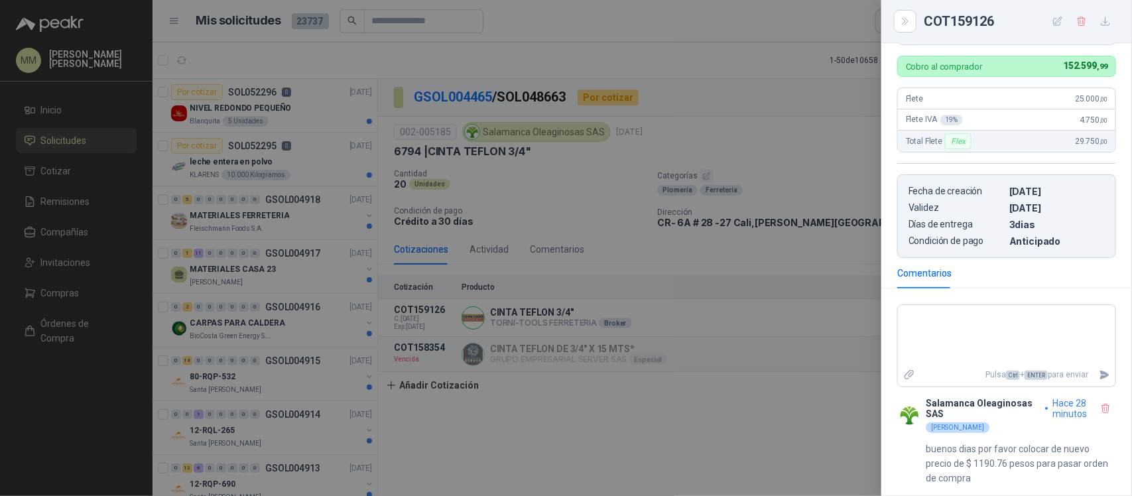
click at [584, 233] on div at bounding box center [566, 248] width 1132 height 496
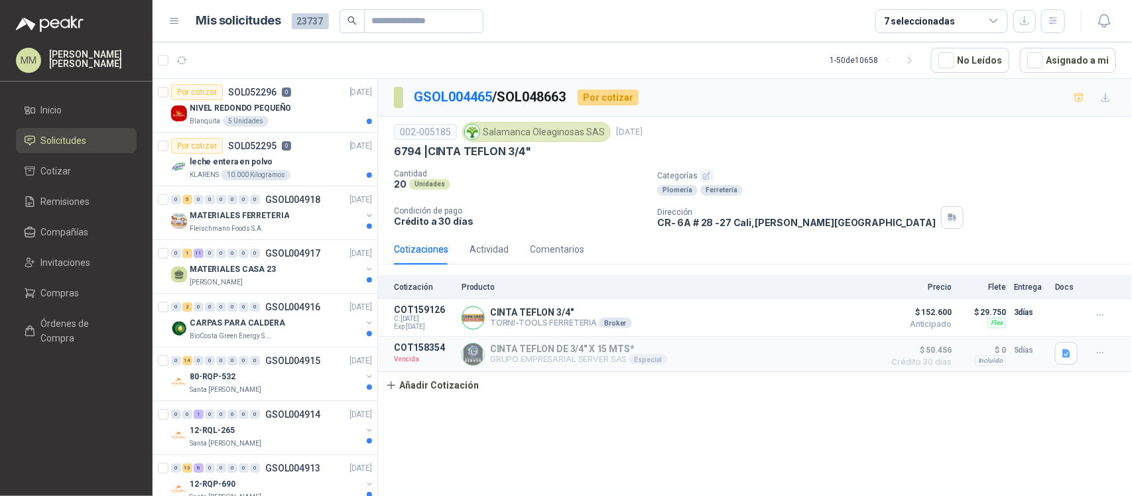
click at [821, 173] on p "Categorías" at bounding box center [892, 175] width 470 height 13
